Goal: Task Accomplishment & Management: Use online tool/utility

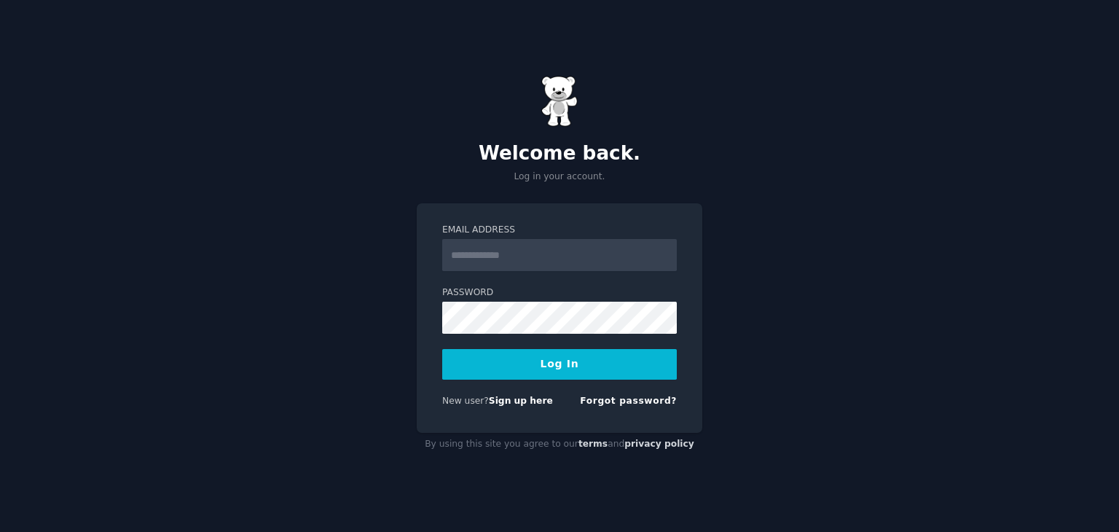
click at [530, 256] on input "Email Address" at bounding box center [559, 255] width 235 height 32
click at [515, 403] on link "Sign up here" at bounding box center [521, 401] width 64 height 10
click at [498, 240] on input "Email Address" at bounding box center [559, 255] width 235 height 32
click at [517, 248] on input "**********" at bounding box center [559, 255] width 235 height 32
click at [507, 251] on input "**********" at bounding box center [559, 255] width 235 height 32
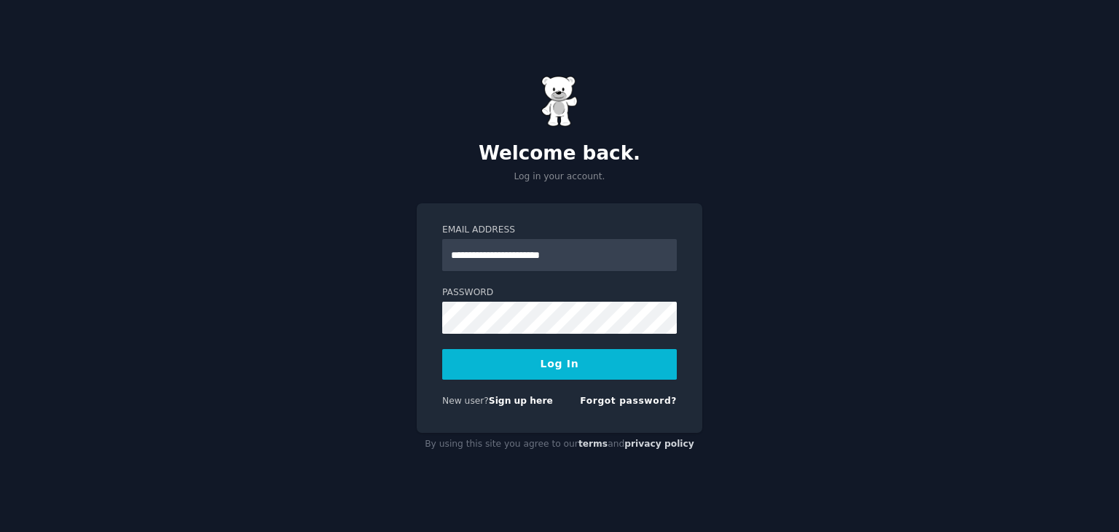
type input "**********"
click at [525, 353] on button "Log In" at bounding box center [559, 364] width 235 height 31
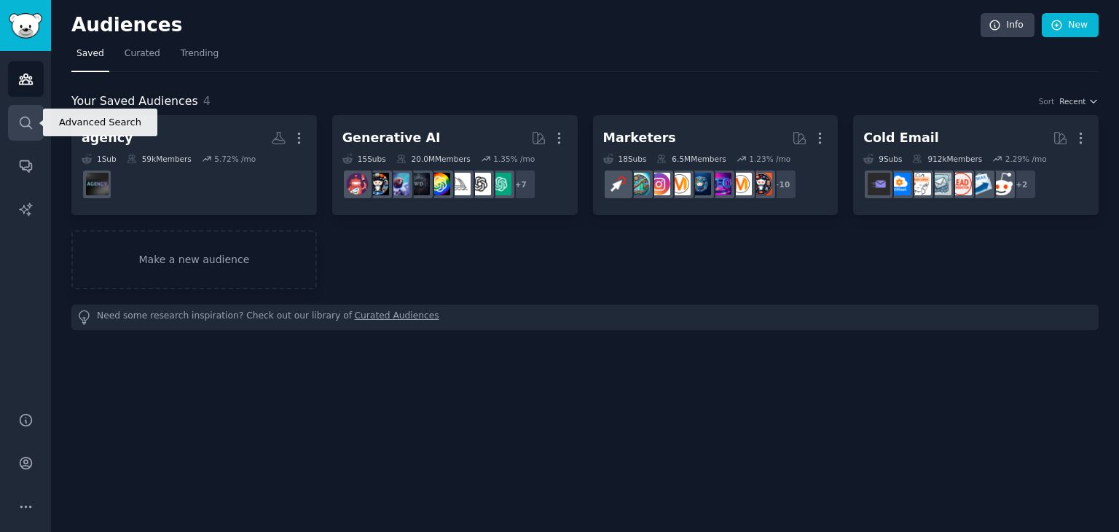
click at [29, 131] on link "Search" at bounding box center [26, 123] width 36 height 36
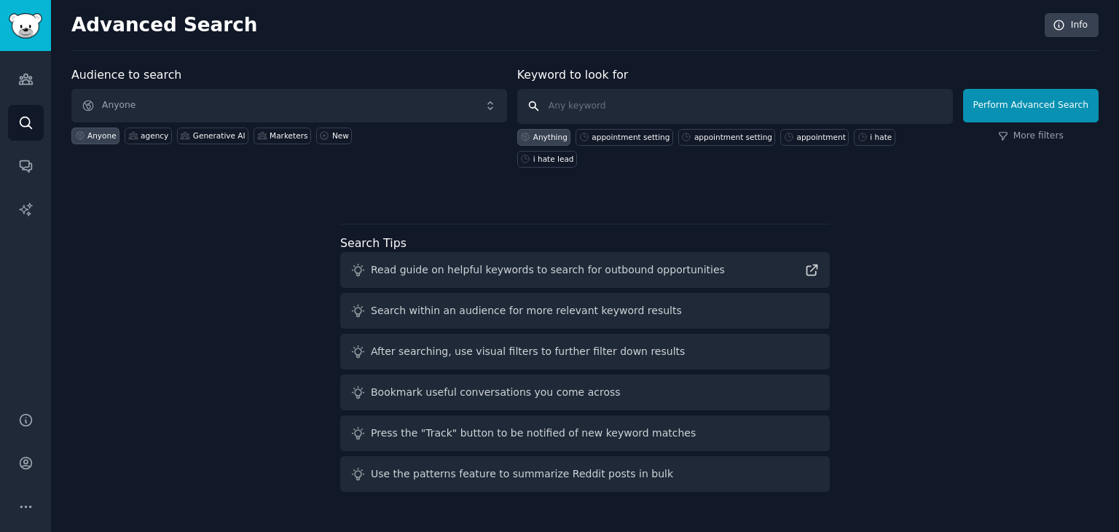
click at [595, 104] on input "text" at bounding box center [735, 106] width 436 height 35
type input "ads"
click button "Perform Advanced Search" at bounding box center [1030, 106] width 135 height 34
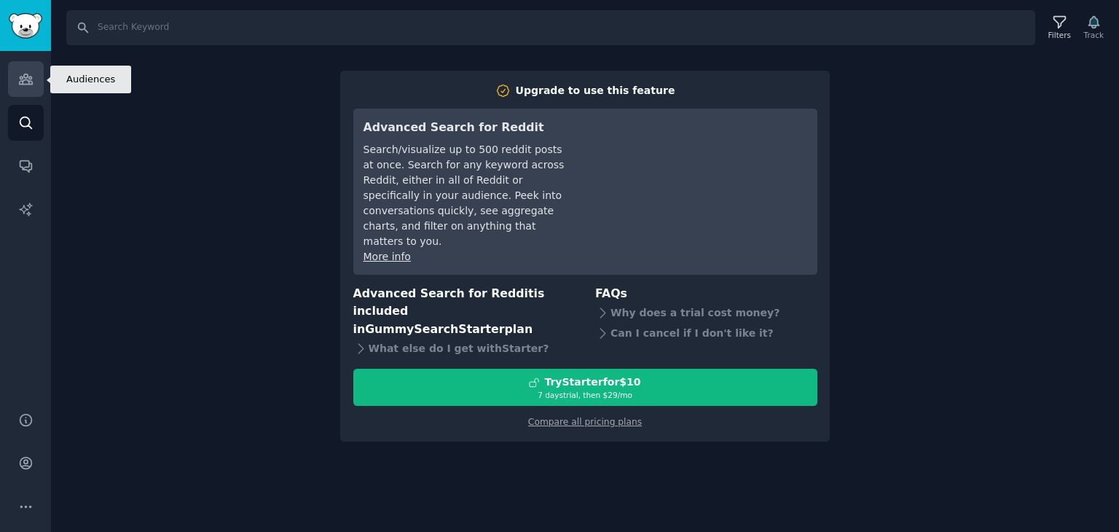
click at [18, 77] on icon "Sidebar" at bounding box center [25, 78] width 15 height 15
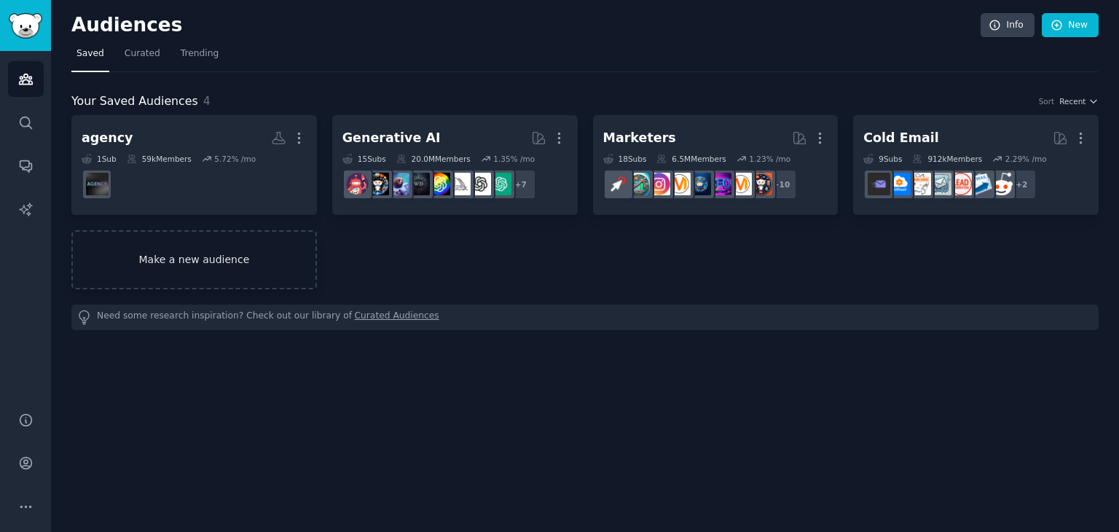
click at [223, 253] on link "Make a new audience" at bounding box center [193, 259] width 245 height 59
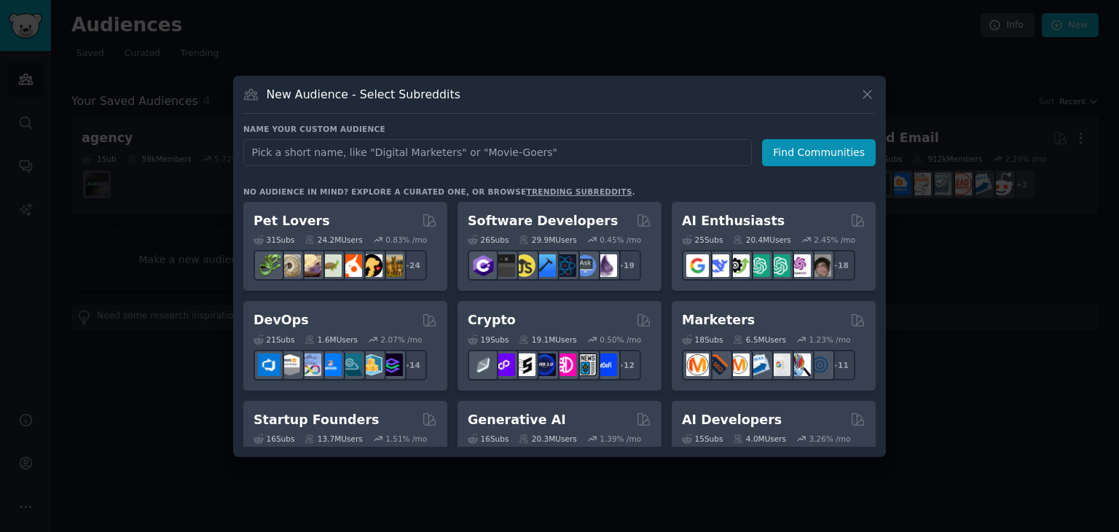
click at [463, 153] on input "text" at bounding box center [497, 152] width 508 height 27
type input "d"
type input "ads"
click at [801, 149] on button "Find Communities" at bounding box center [819, 152] width 114 height 27
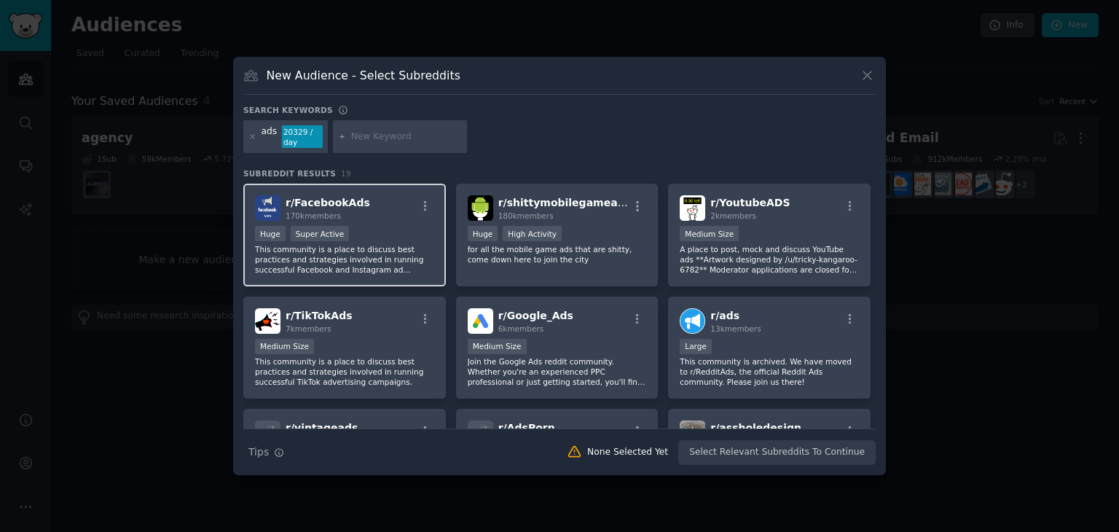
click at [364, 206] on div "r/ FacebookAds 170k members" at bounding box center [344, 207] width 179 height 25
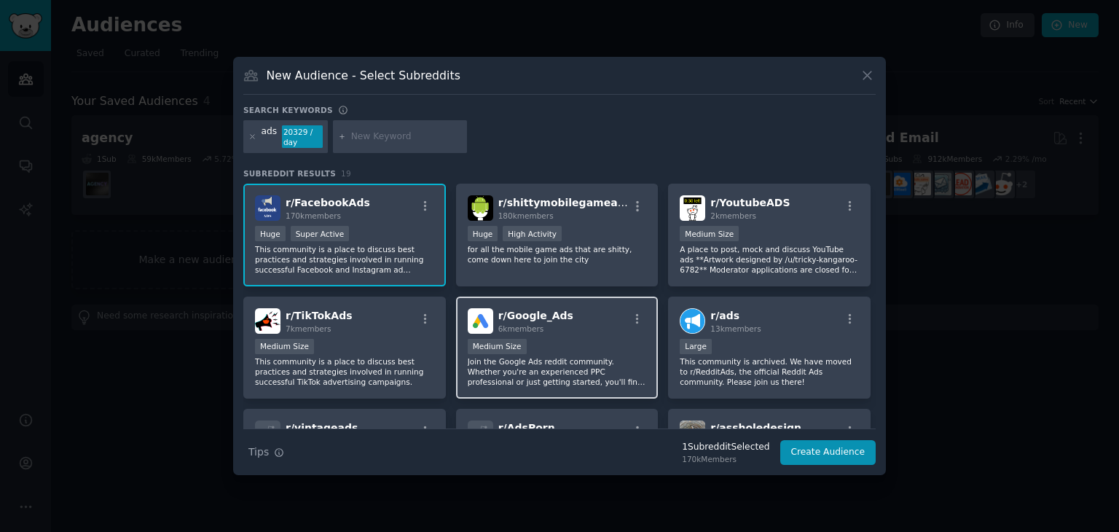
click at [580, 333] on div "r/ Google_Ads 6k members 1000 - 10,000 members Medium Size Join the Google Ads …" at bounding box center [557, 347] width 203 height 103
click at [368, 140] on input "text" at bounding box center [406, 136] width 111 height 13
type input "lead generation"
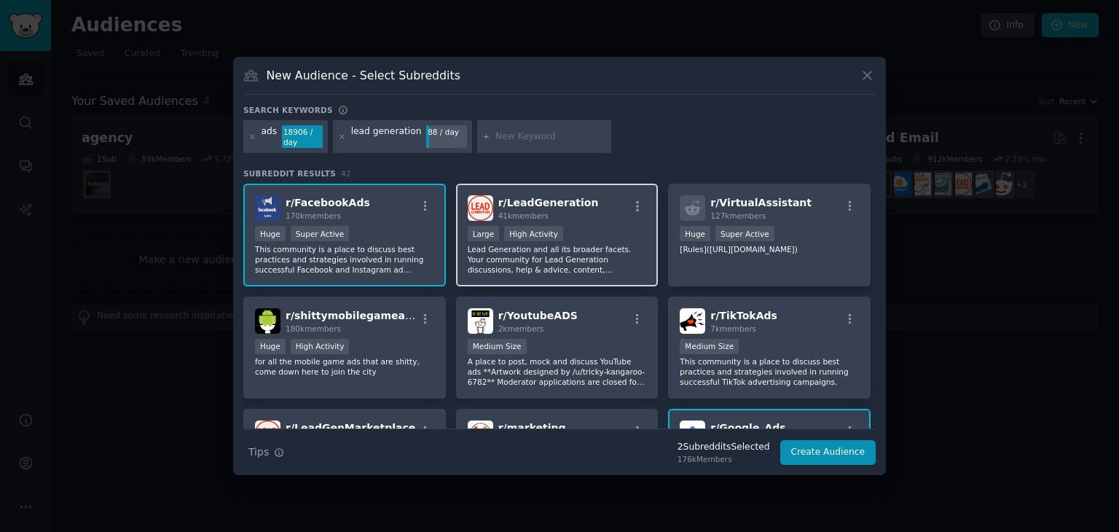
click at [623, 227] on div "Large High Activity" at bounding box center [557, 235] width 179 height 18
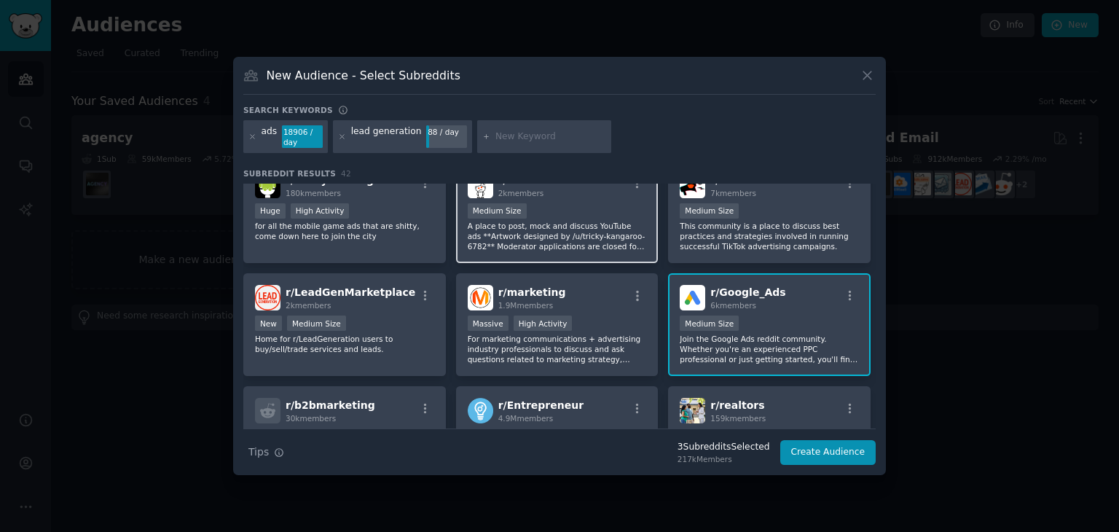
scroll to position [136, 0]
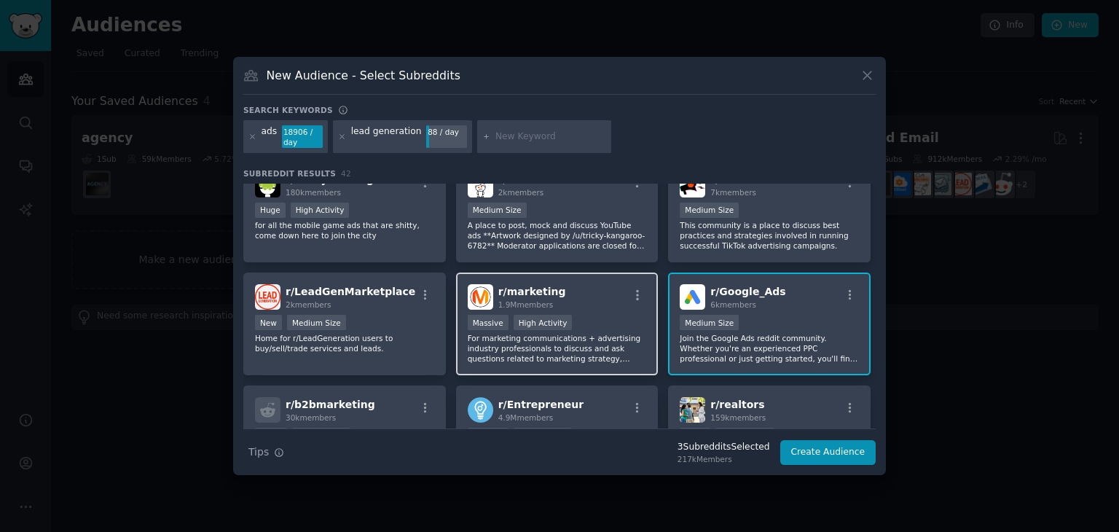
click at [594, 318] on div ">= 80th percentile for submissions / day Massive High Activity" at bounding box center [557, 324] width 179 height 18
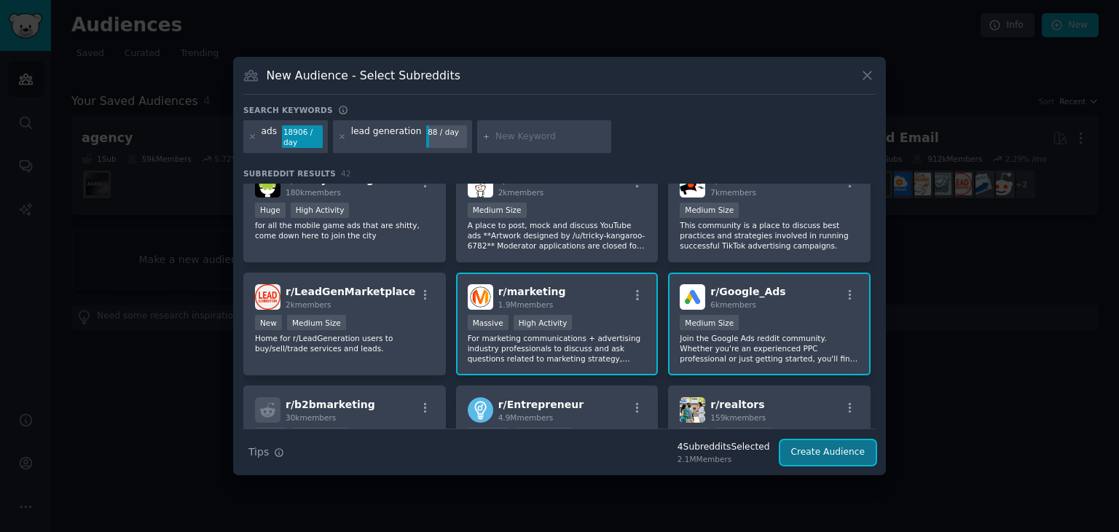
click at [820, 451] on button "Create Audience" at bounding box center [828, 452] width 96 height 25
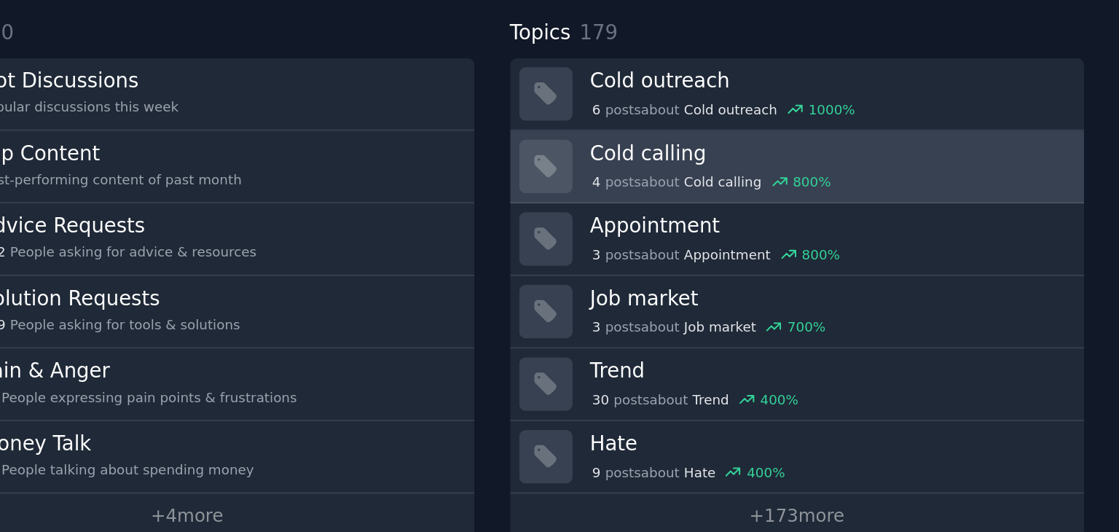
click at [951, 272] on div "4 post s about Cold calling 800 %" at bounding box center [952, 278] width 272 height 13
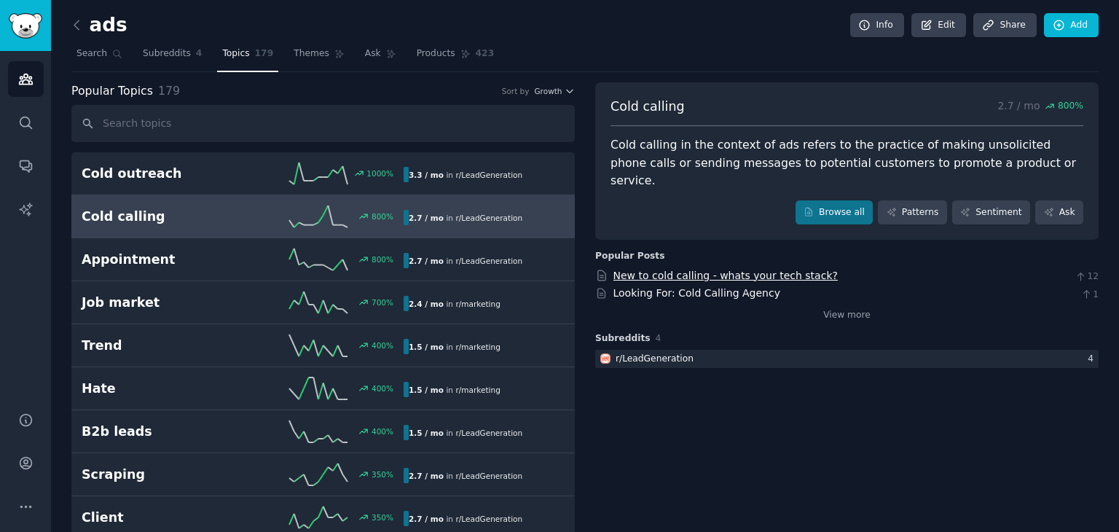
click at [783, 270] on link "New to cold calling - whats your tech stack?" at bounding box center [725, 276] width 224 height 12
click at [650, 287] on link "Looking For: Cold Calling Agency" at bounding box center [696, 293] width 167 height 12
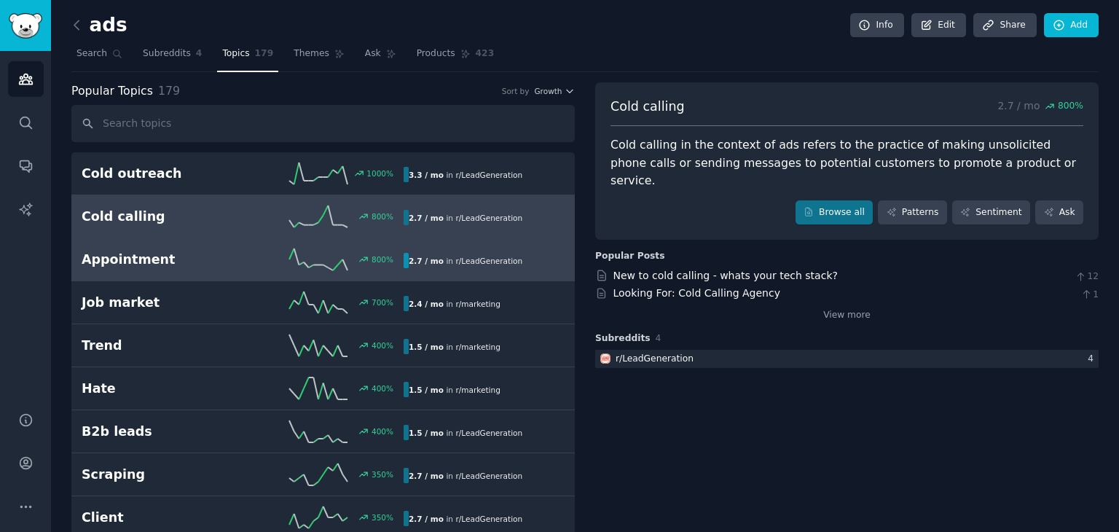
click at [189, 268] on div "Appointment 800 % 2.7 / mo in r/ LeadGeneration" at bounding box center [323, 259] width 483 height 22
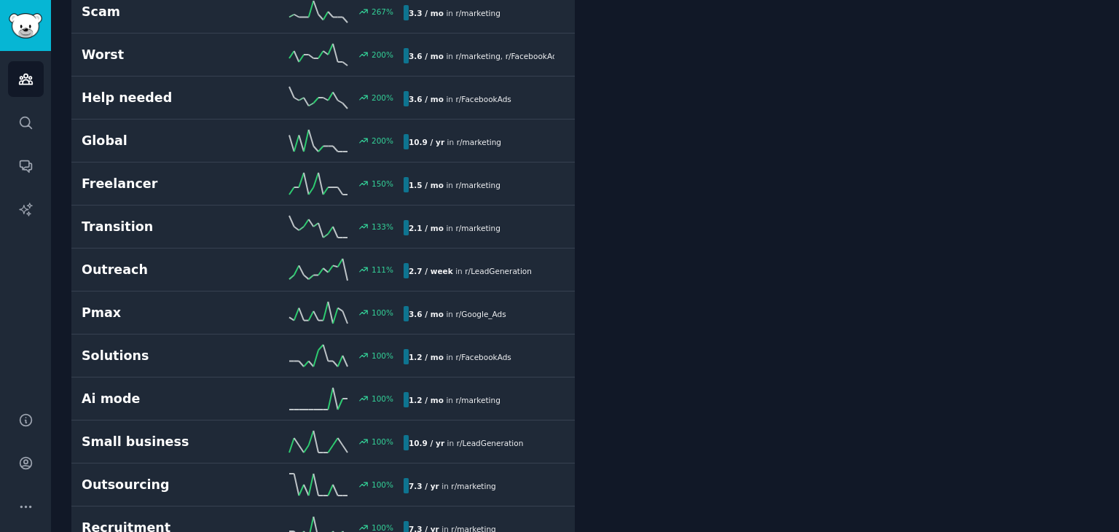
scroll to position [530, 0]
